Goal: Navigation & Orientation: Understand site structure

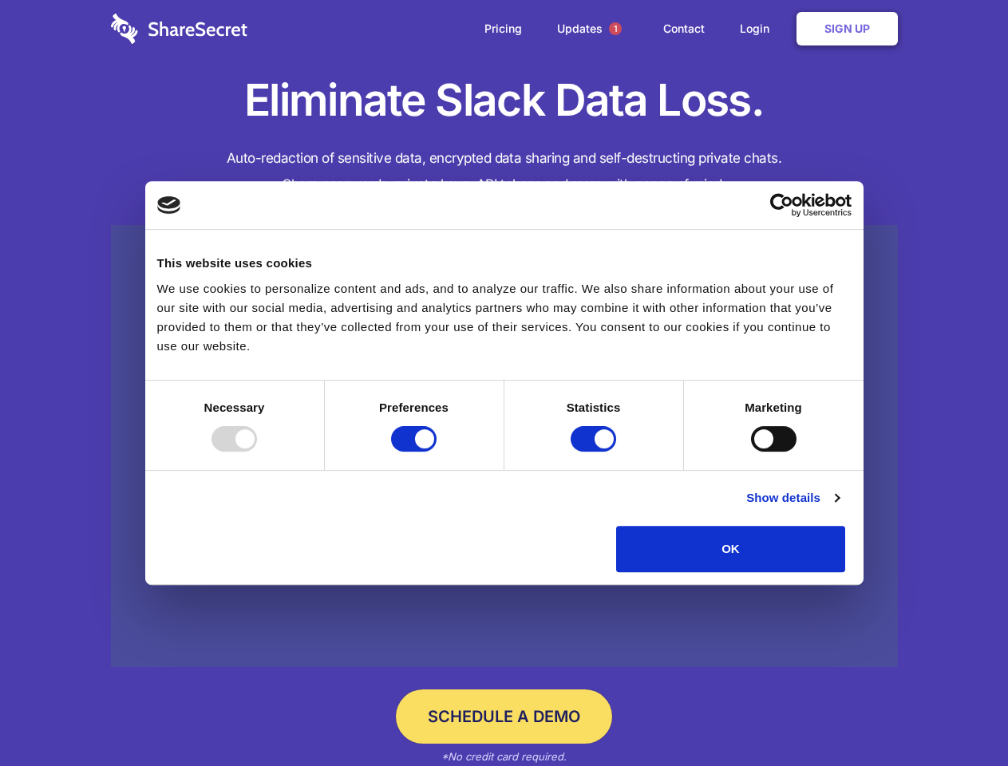
click at [257, 452] on div at bounding box center [233, 439] width 45 height 26
click at [437, 452] on input "Preferences" at bounding box center [413, 439] width 45 height 26
checkbox input "false"
click at [595, 452] on input "Statistics" at bounding box center [593, 439] width 45 height 26
checkbox input "false"
